Goal: Task Accomplishment & Management: Manage account settings

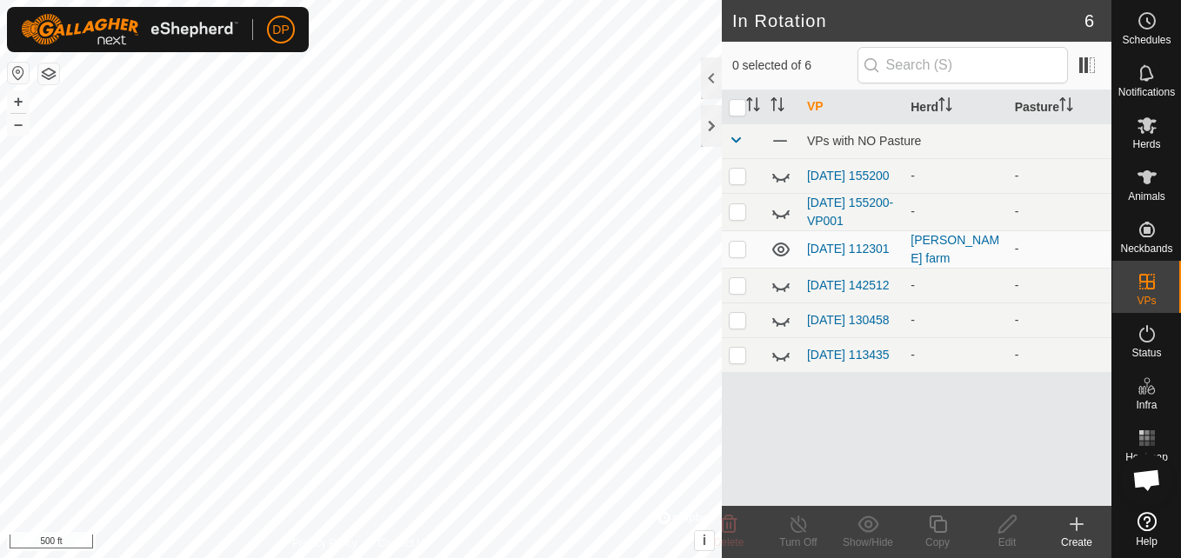
scroll to position [1810, 0]
click at [776, 324] on icon at bounding box center [780, 317] width 21 height 21
click at [737, 323] on p-checkbox at bounding box center [737, 317] width 17 height 14
checkbox input "true"
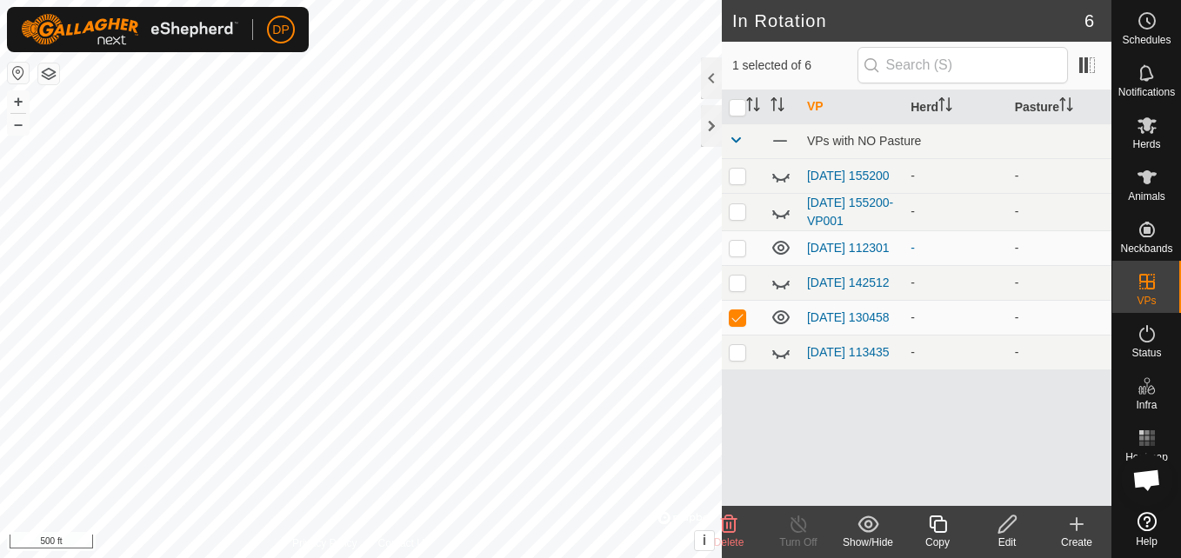
click at [1007, 528] on icon at bounding box center [1006, 524] width 17 height 17
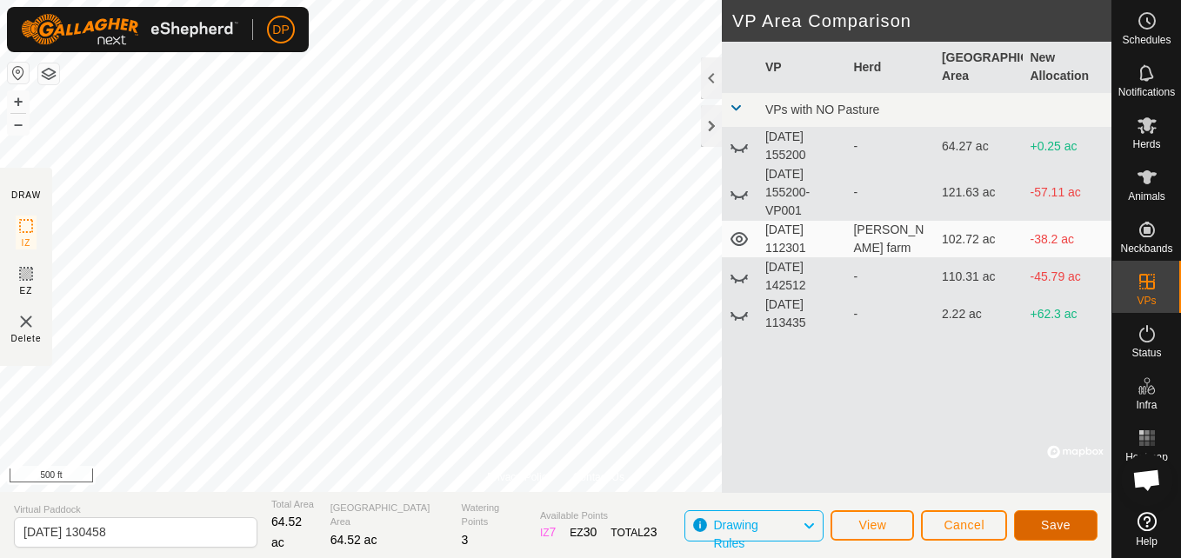
click at [1048, 519] on span "Save" at bounding box center [1056, 525] width 30 height 14
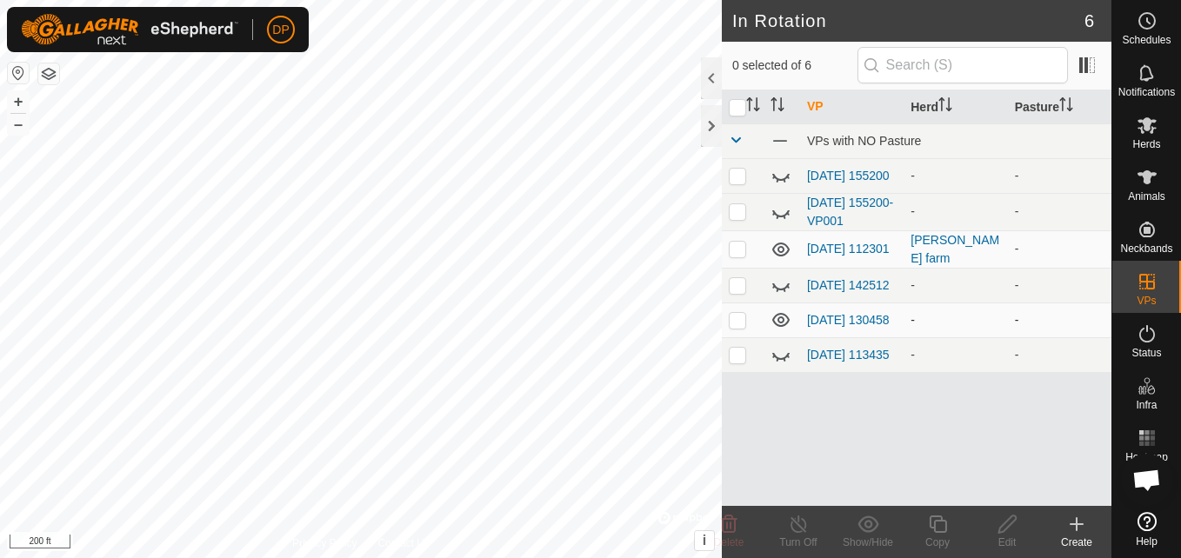
click at [734, 327] on p-checkbox at bounding box center [737, 320] width 17 height 14
checkbox input "true"
click at [1000, 530] on icon at bounding box center [1006, 524] width 17 height 17
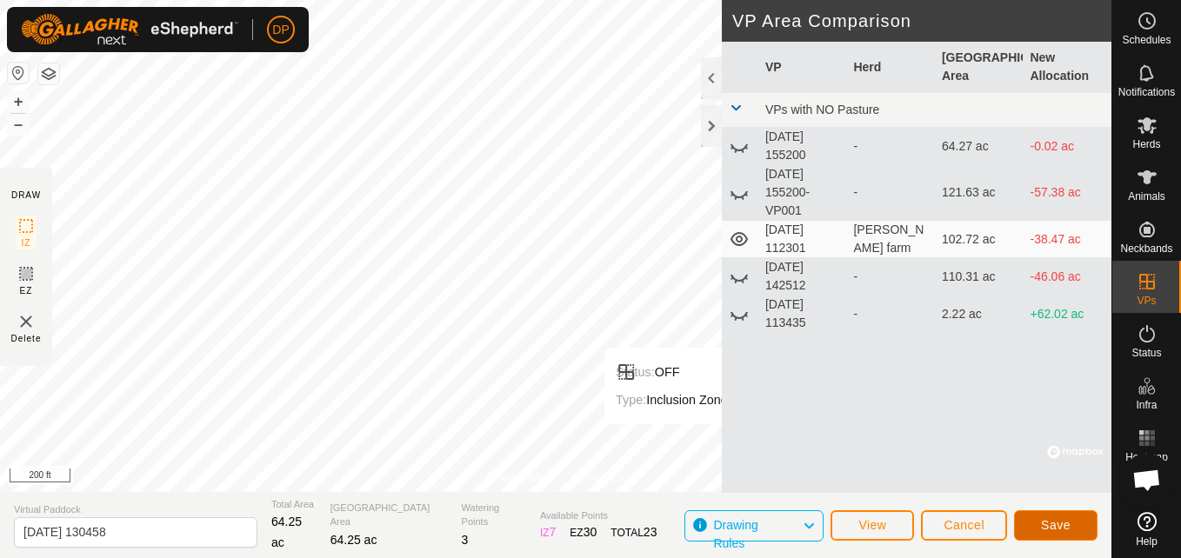
click at [1045, 519] on span "Save" at bounding box center [1056, 525] width 30 height 14
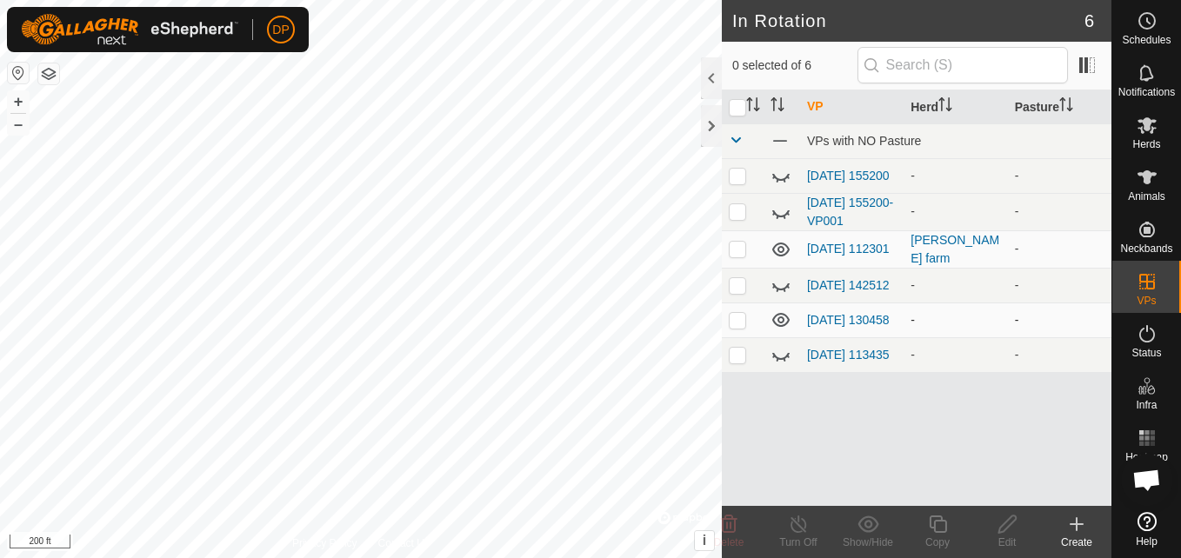
click at [778, 326] on icon at bounding box center [780, 320] width 17 height 14
click at [778, 326] on icon at bounding box center [780, 320] width 21 height 21
click at [737, 327] on p-checkbox at bounding box center [737, 320] width 17 height 14
checkbox input "false"
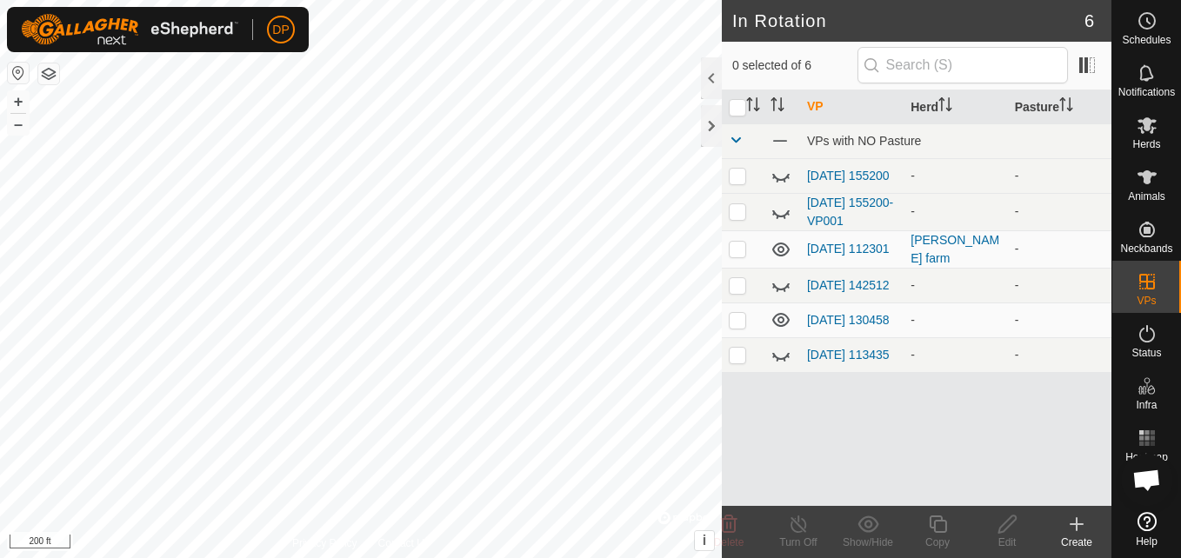
click at [779, 327] on icon at bounding box center [780, 320] width 17 height 14
